Goal: Transaction & Acquisition: Purchase product/service

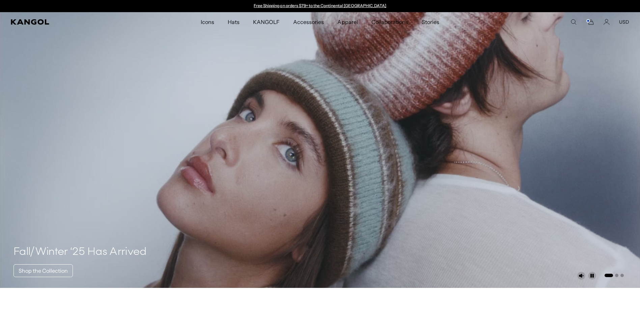
click at [570, 22] on div "Search here USD USD EUR" at bounding box center [568, 22] width 122 height 6
click at [573, 22] on icon "Search here" at bounding box center [574, 22] width 6 height 6
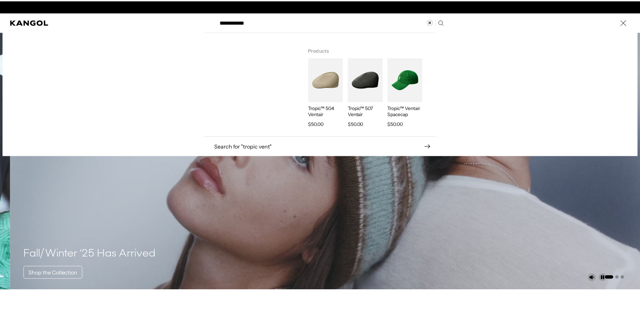
scroll to position [0, 139]
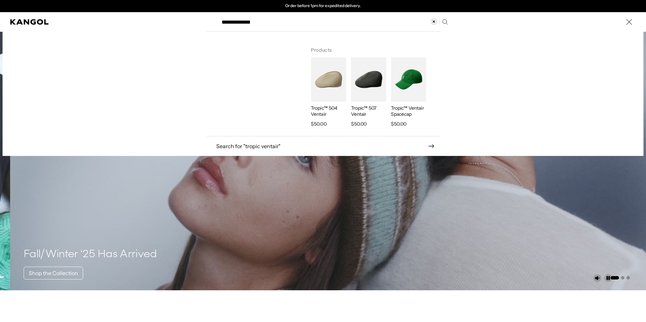
type input "**********"
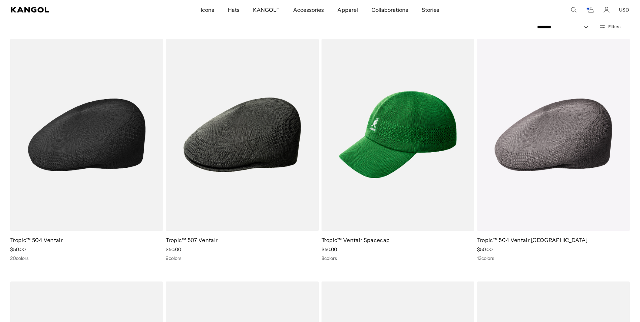
click at [83, 168] on img at bounding box center [86, 135] width 153 height 192
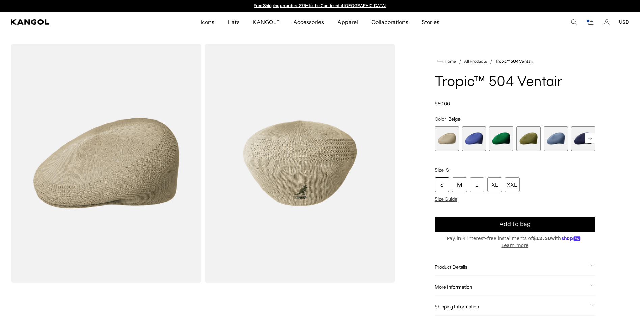
drag, startPoint x: 558, startPoint y: 140, endPoint x: 564, endPoint y: 140, distance: 5.4
click at [558, 140] on span "5 of 22" at bounding box center [556, 138] width 25 height 25
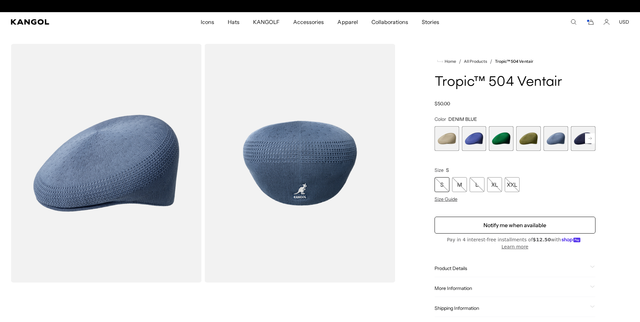
click at [592, 140] on rect at bounding box center [590, 138] width 10 height 10
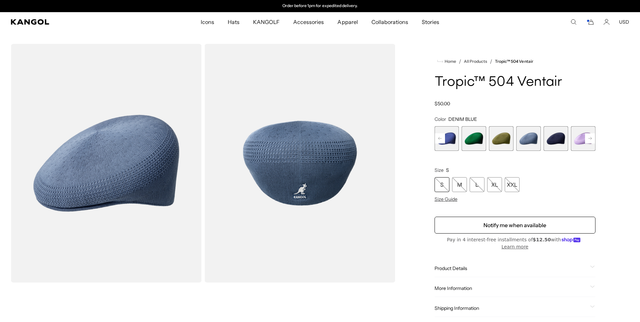
click at [590, 139] on rect at bounding box center [590, 138] width 10 height 10
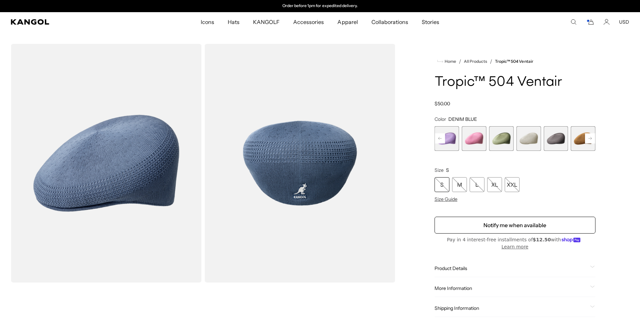
click at [590, 139] on rect at bounding box center [590, 138] width 10 height 10
click at [499, 139] on span "12 of 22" at bounding box center [502, 138] width 25 height 25
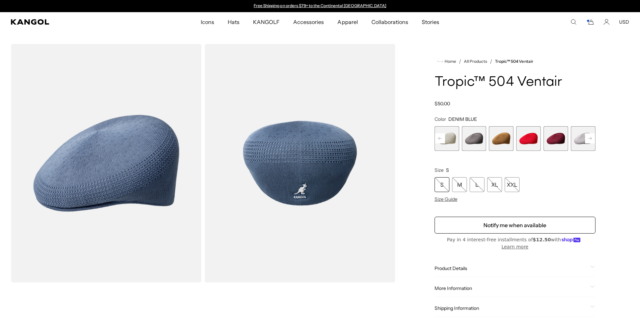
click at [499, 140] on span "12 of 22" at bounding box center [501, 138] width 25 height 25
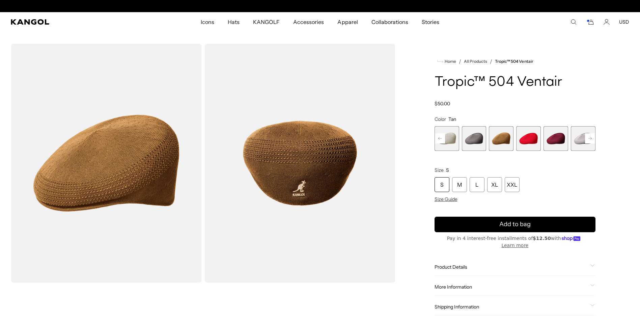
scroll to position [0, 139]
click at [587, 136] on rect at bounding box center [590, 138] width 10 height 10
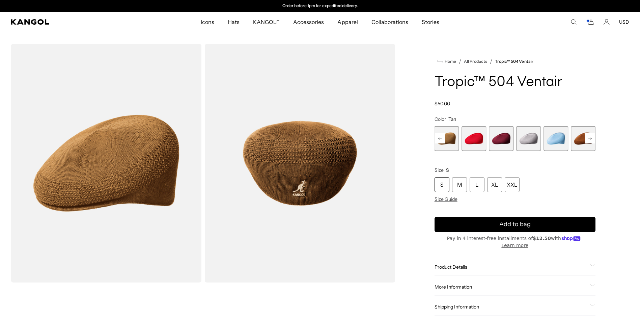
click at [587, 136] on rect at bounding box center [590, 138] width 10 height 10
click at [554, 138] on span "17 of 22" at bounding box center [556, 138] width 25 height 25
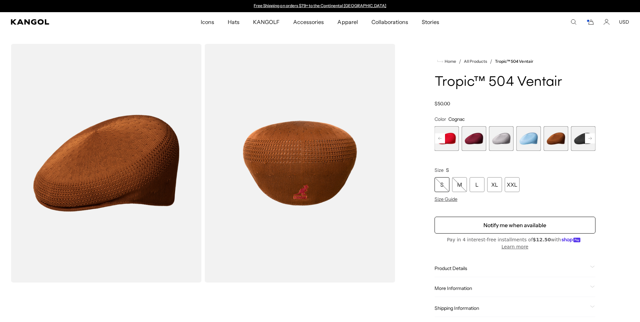
click at [589, 138] on icon at bounding box center [590, 138] width 3 height 3
click at [558, 140] on span "20 of 22" at bounding box center [556, 138] width 25 height 25
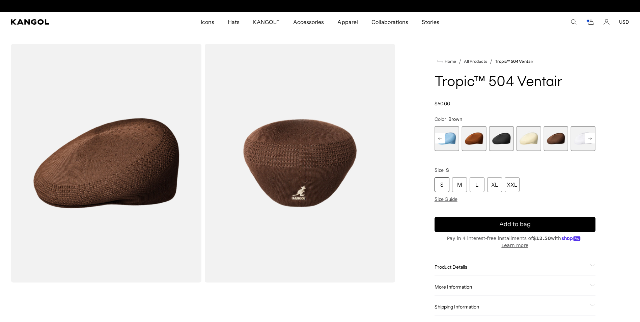
click at [592, 138] on icon at bounding box center [590, 138] width 3 height 3
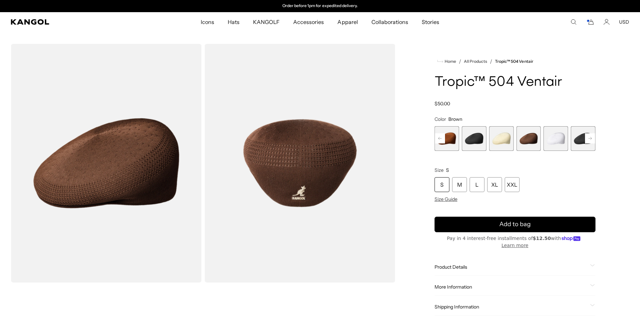
click at [592, 138] on icon at bounding box center [590, 138] width 3 height 3
drag, startPoint x: 472, startPoint y: 141, endPoint x: 579, endPoint y: 142, distance: 106.7
click at [579, 142] on span "18 of 22" at bounding box center [581, 138] width 25 height 25
click at [555, 143] on span "17 of 22" at bounding box center [556, 138] width 25 height 25
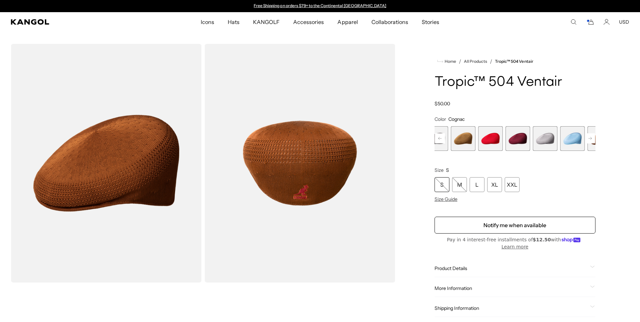
drag, startPoint x: 522, startPoint y: 141, endPoint x: 566, endPoint y: 140, distance: 43.9
click at [566, 140] on span "16 of 22" at bounding box center [572, 138] width 25 height 25
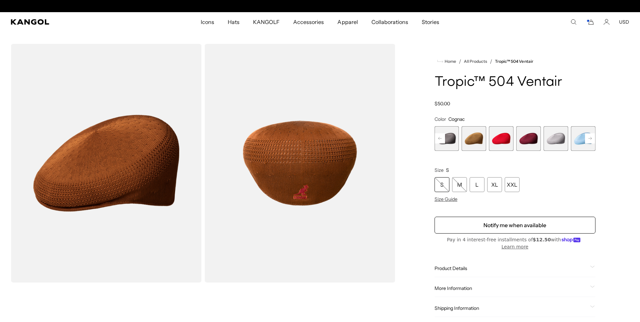
scroll to position [0, 139]
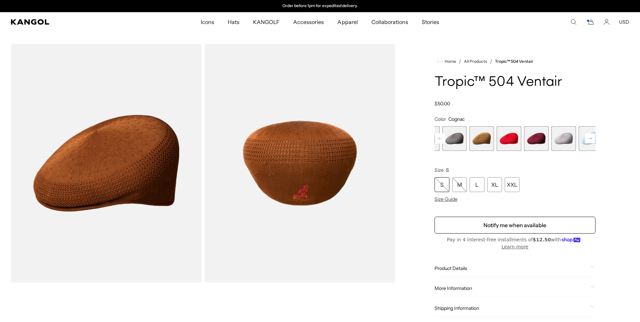
drag, startPoint x: 477, startPoint y: 140, endPoint x: 484, endPoint y: 138, distance: 8.0
click at [484, 138] on span "12 of 22" at bounding box center [482, 138] width 25 height 25
click at [479, 140] on span "12 of 22" at bounding box center [474, 138] width 25 height 25
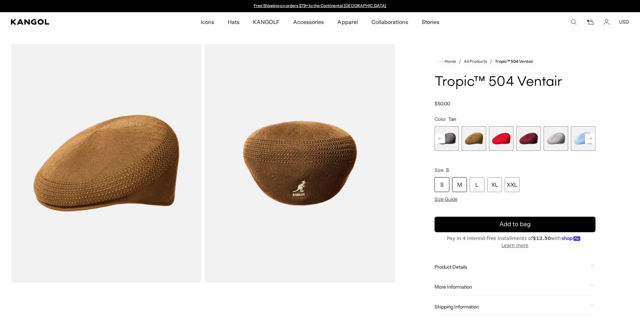
click at [456, 183] on div "M" at bounding box center [459, 184] width 15 height 15
drag, startPoint x: 534, startPoint y: 138, endPoint x: 466, endPoint y: 144, distance: 68.8
click at [466, 144] on span "14 of 22" at bounding box center [460, 138] width 25 height 25
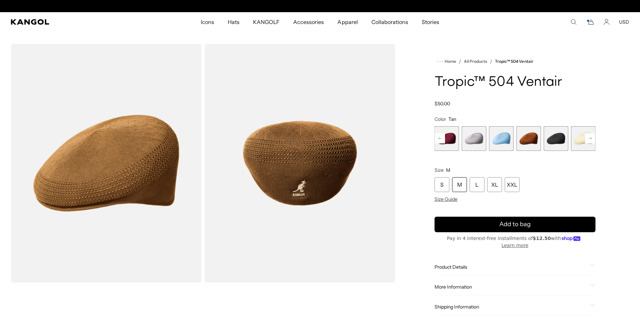
scroll to position [0, 139]
click at [531, 140] on span "17 of 22" at bounding box center [529, 138] width 25 height 25
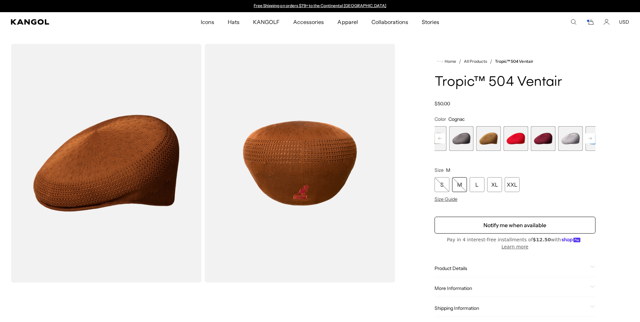
drag, startPoint x: 482, startPoint y: 140, endPoint x: 579, endPoint y: 150, distance: 97.4
click at [579, 150] on span "15 of 22" at bounding box center [571, 138] width 25 height 25
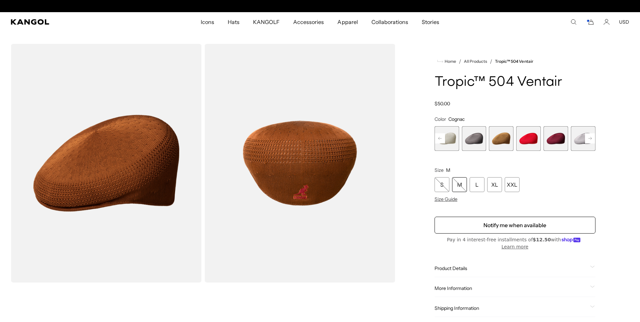
scroll to position [0, 139]
click at [507, 139] on span "12 of 22" at bounding box center [501, 138] width 25 height 25
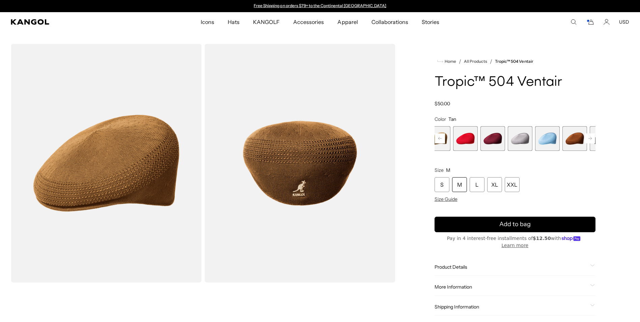
drag, startPoint x: 538, startPoint y: 145, endPoint x: 470, endPoint y: 154, distance: 68.8
click at [470, 154] on variant-selects "Color Tan Previous Next Beige Variant sold out or unavailable Starry Blue Varia…" at bounding box center [515, 159] width 161 height 86
drag, startPoint x: 537, startPoint y: 139, endPoint x: 490, endPoint y: 144, distance: 47.5
click at [490, 144] on span "16 of 22" at bounding box center [497, 138] width 25 height 25
drag, startPoint x: 558, startPoint y: 141, endPoint x: 494, endPoint y: 143, distance: 64.2
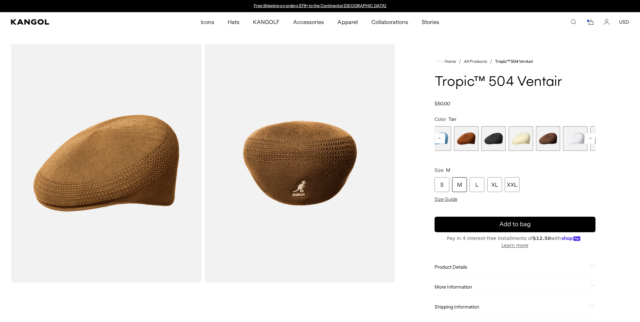
click at [494, 143] on span "18 of 22" at bounding box center [493, 138] width 25 height 25
click at [525, 141] on span "20 of 22" at bounding box center [529, 138] width 25 height 25
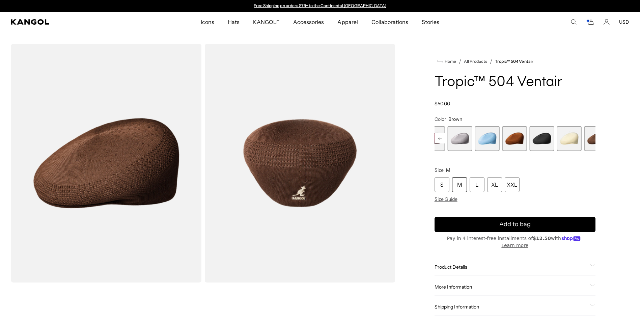
drag, startPoint x: 514, startPoint y: 139, endPoint x: 617, endPoint y: 139, distance: 104.0
click at [617, 139] on div "Home / All Products / Tropic™ 504 Ventair Tropic™ 504 Ventair Regular price $50…" at bounding box center [515, 284] width 229 height 480
click at [530, 138] on span "17 of 22" at bounding box center [529, 138] width 25 height 25
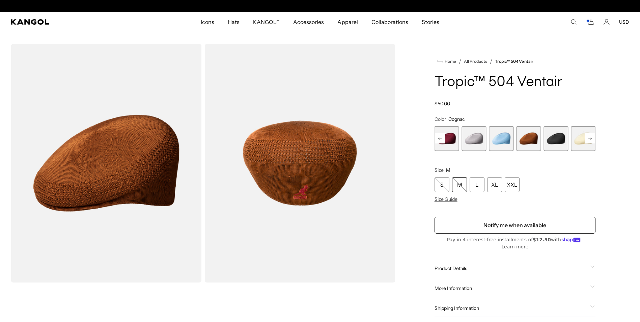
click at [458, 285] on span "More Information" at bounding box center [511, 288] width 153 height 6
click at [500, 297] on td "0290BC" at bounding box center [523, 303] width 78 height 13
copy td "0290BC"
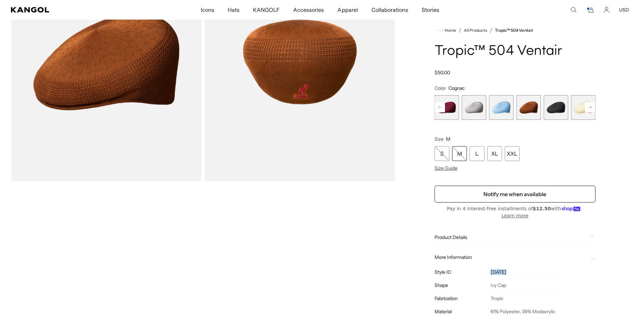
click at [527, 116] on span "17 of 22" at bounding box center [529, 107] width 25 height 25
click at [463, 161] on div "M" at bounding box center [459, 153] width 15 height 15
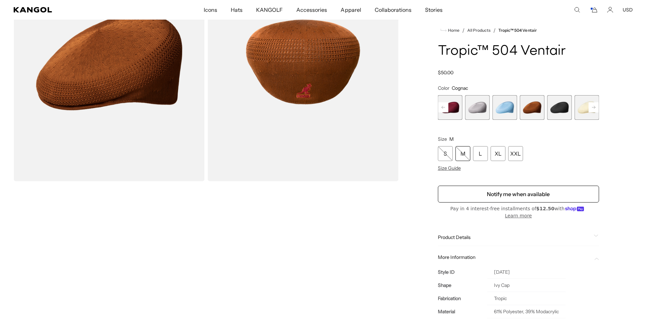
scroll to position [0, 0]
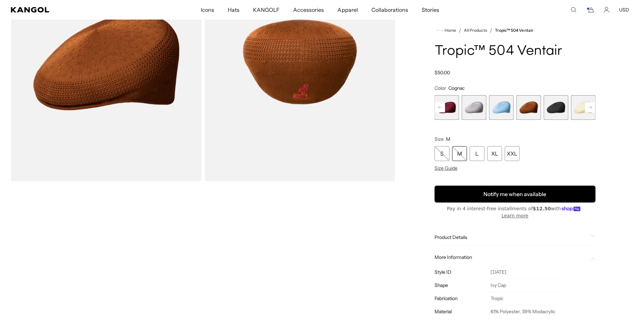
click at [527, 203] on button "Notify me when available" at bounding box center [515, 194] width 161 height 17
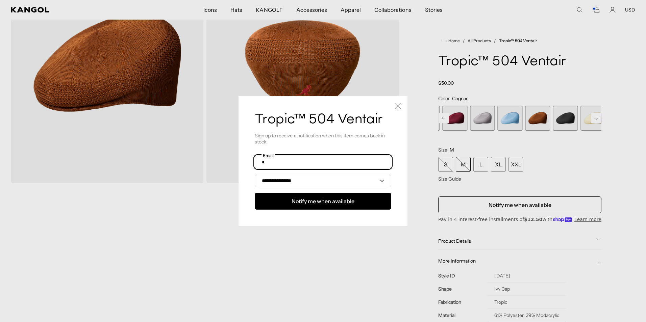
click at [308, 161] on input "text" at bounding box center [323, 162] width 136 height 13
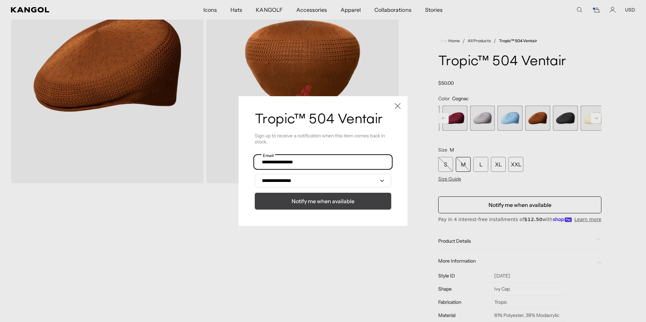
type input "**********"
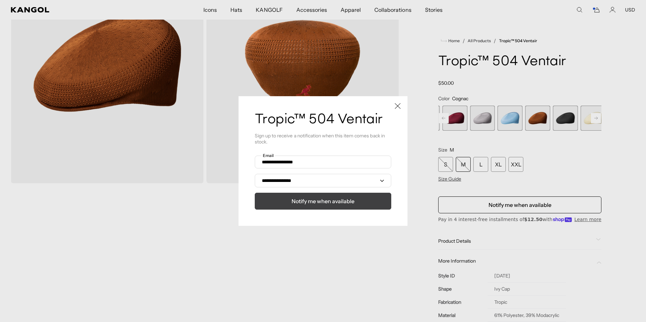
click at [321, 204] on span "Notify me when available" at bounding box center [322, 201] width 63 height 8
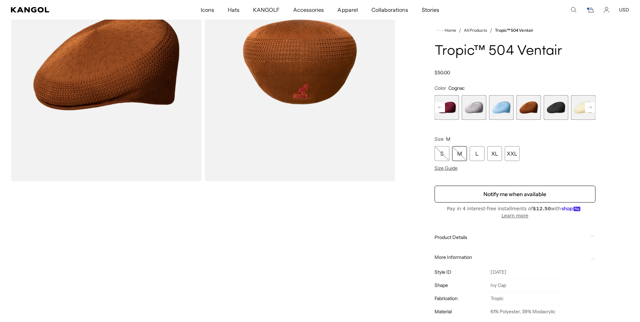
click at [349, 241] on div "Gallery Viewer" at bounding box center [203, 183] width 385 height 480
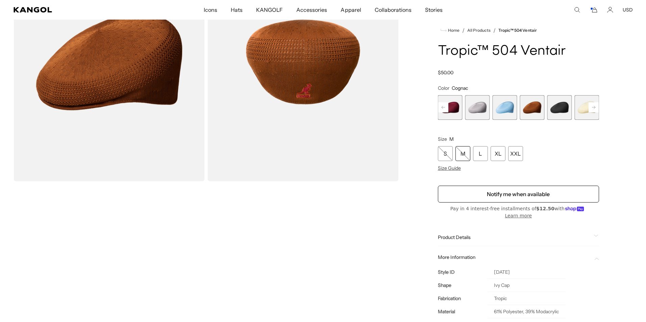
scroll to position [0, 139]
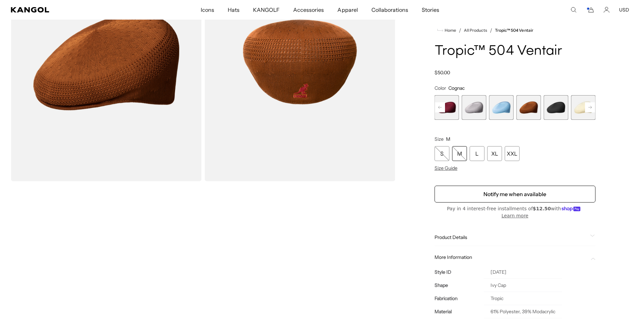
click at [574, 9] on icon "Search here" at bounding box center [574, 10] width 6 height 6
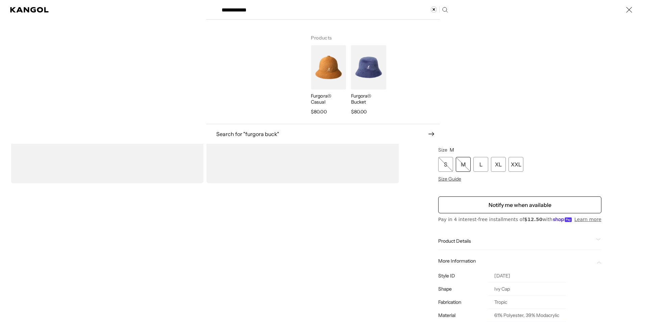
scroll to position [0, 0]
type input "**********"
click at [362, 69] on img "Search here" at bounding box center [368, 67] width 35 height 44
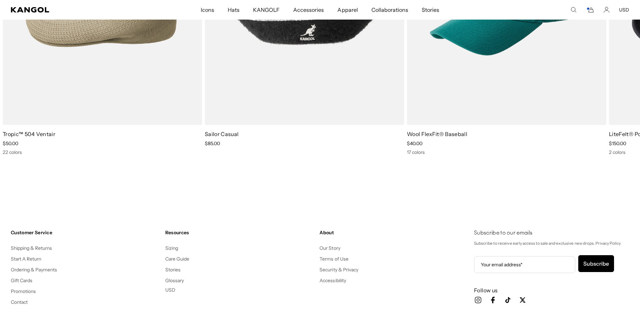
scroll to position [1135, 0]
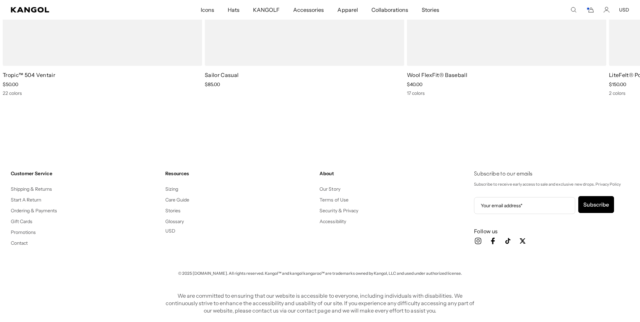
drag, startPoint x: 31, startPoint y: 199, endPoint x: 45, endPoint y: 199, distance: 13.5
click at [31, 199] on link "Start A Return" at bounding box center [26, 200] width 30 height 6
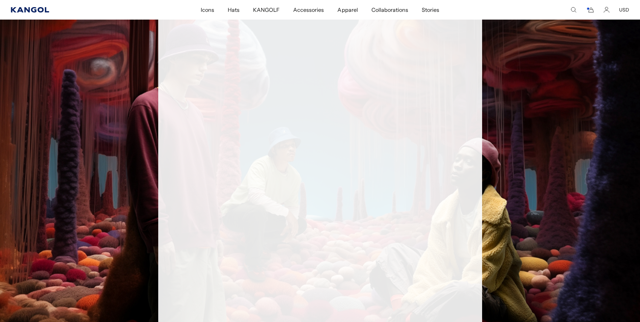
scroll to position [0, 139]
click at [13, 9] on icon "Kangol" at bounding box center [30, 9] width 39 height 5
